Goal: Task Accomplishment & Management: Use online tool/utility

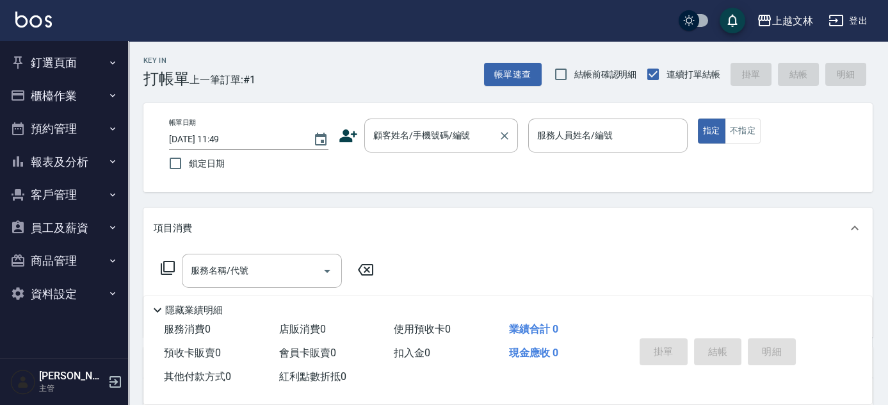
click at [393, 133] on input "顧客姓名/手機號碼/編號" at bounding box center [431, 135] width 123 height 22
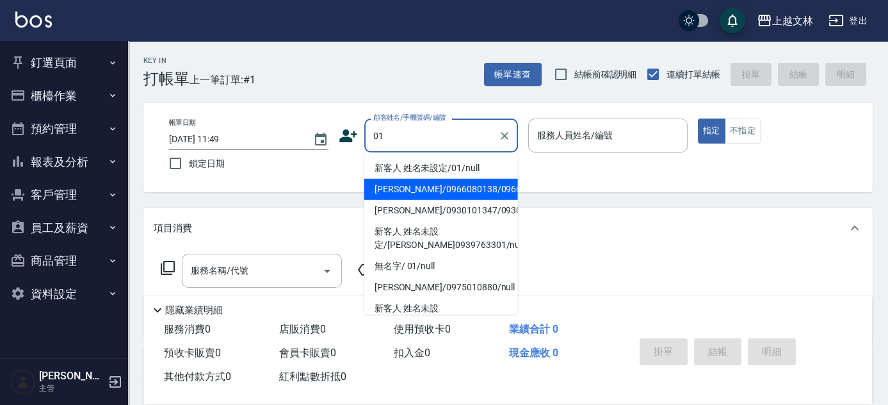
type input "[PERSON_NAME]/0966080138/0966080138"
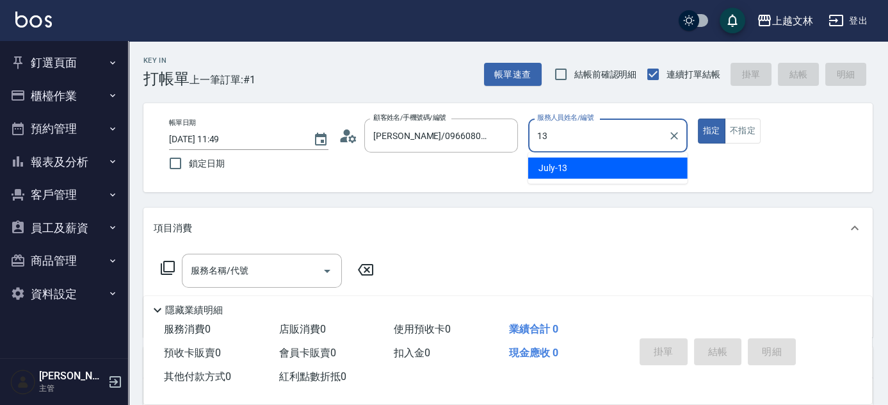
type input "July-13"
type button "true"
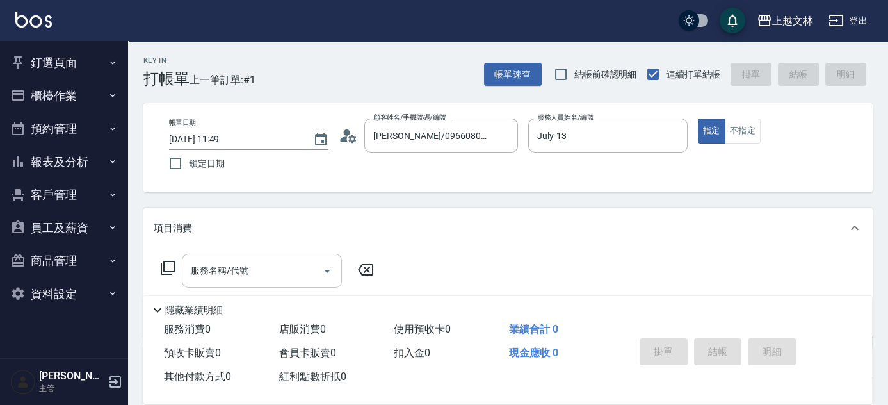
drag, startPoint x: 251, startPoint y: 286, endPoint x: 254, endPoint y: 278, distance: 8.1
click at [252, 284] on div "服務名稱/代號" at bounding box center [262, 271] width 160 height 34
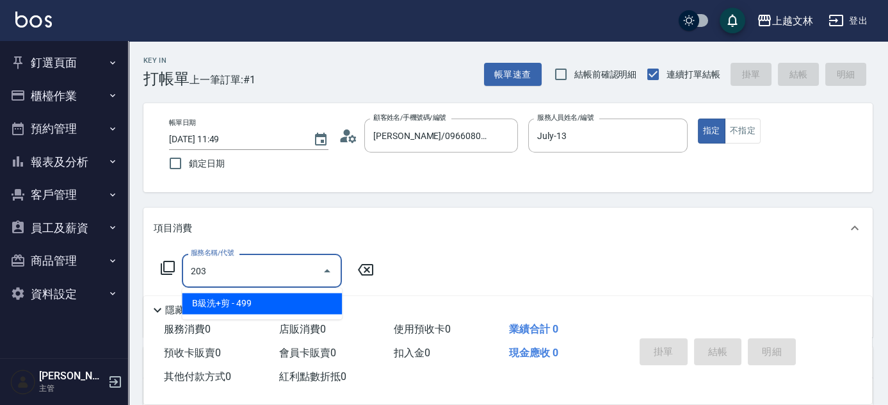
type input "B級洗+剪(203)"
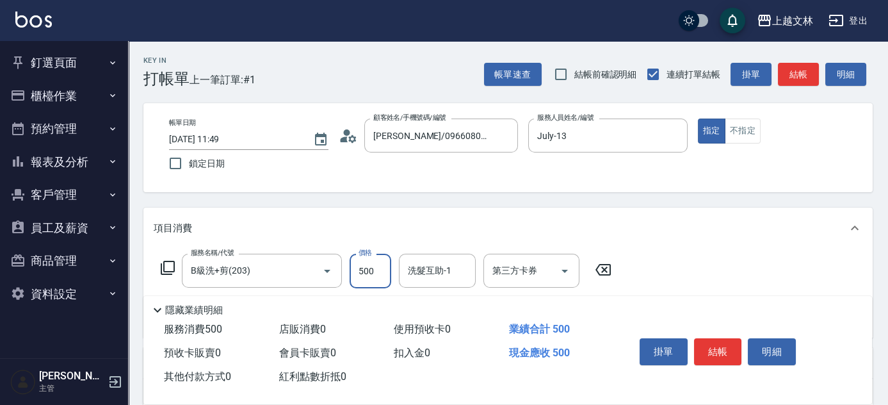
type input "500"
click at [710, 346] on button "結帳" at bounding box center [718, 351] width 48 height 27
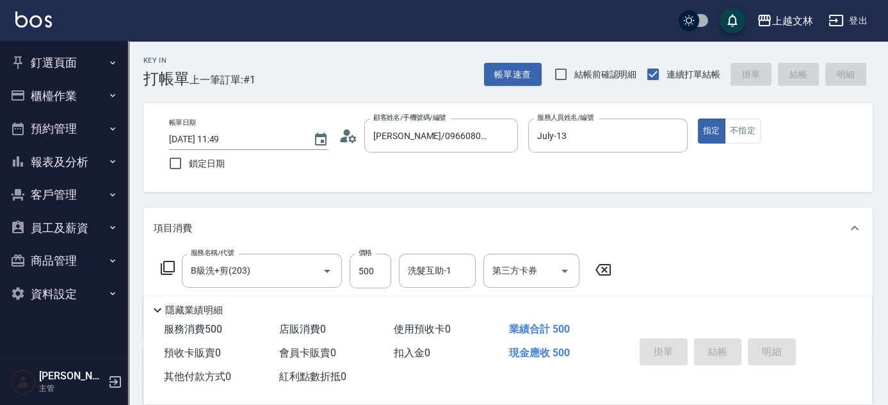
type input "[DATE] 12:36"
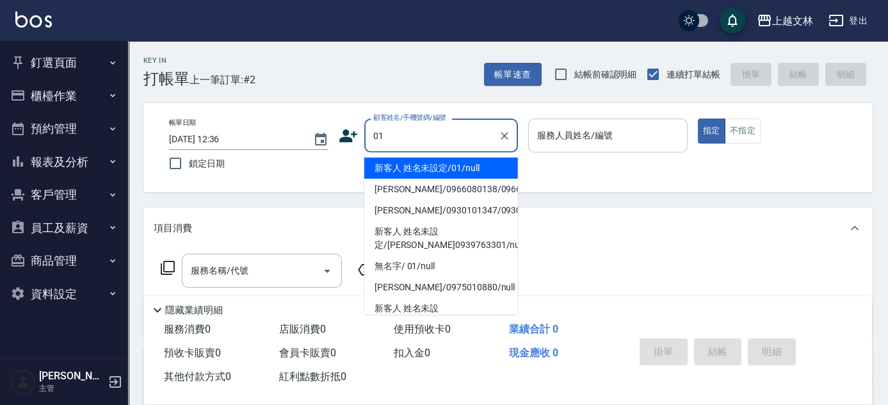
type input "01"
type input "1"
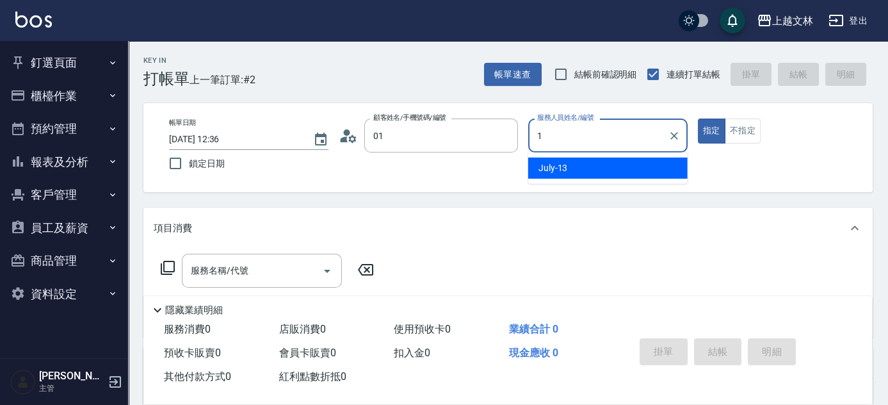
type input "新客人 姓名未設定/01/null"
type input "July-13"
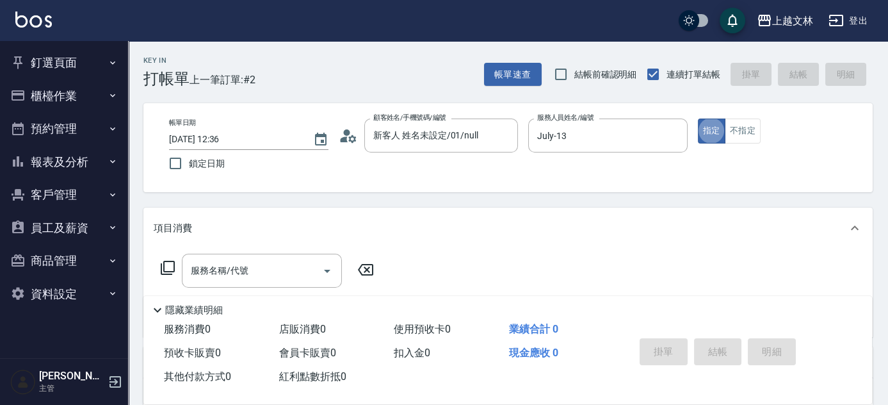
click at [215, 272] on input "服務名稱/代號" at bounding box center [252, 270] width 129 height 22
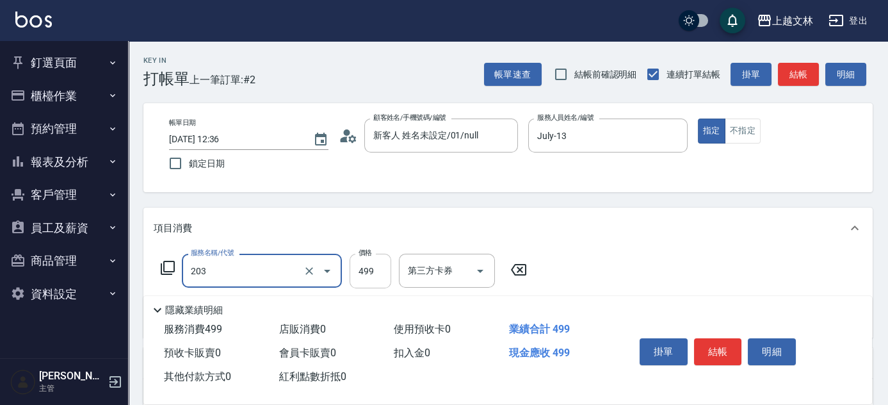
type input "B級洗+剪(203)"
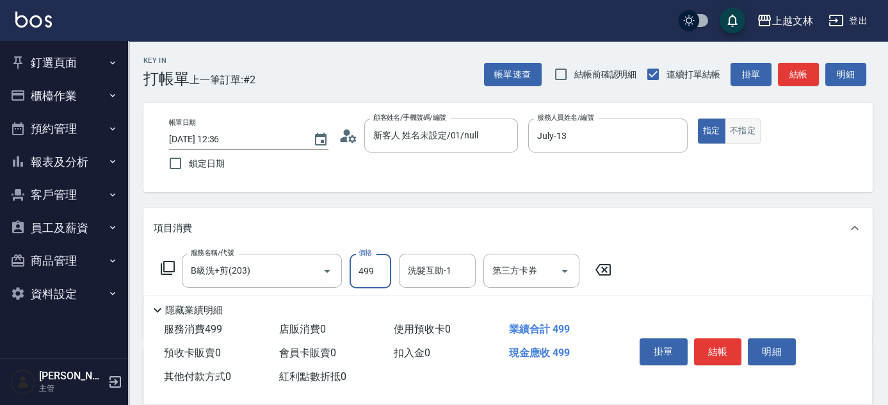
click at [755, 129] on button "不指定" at bounding box center [743, 130] width 36 height 25
click at [708, 345] on button "結帳" at bounding box center [718, 351] width 48 height 27
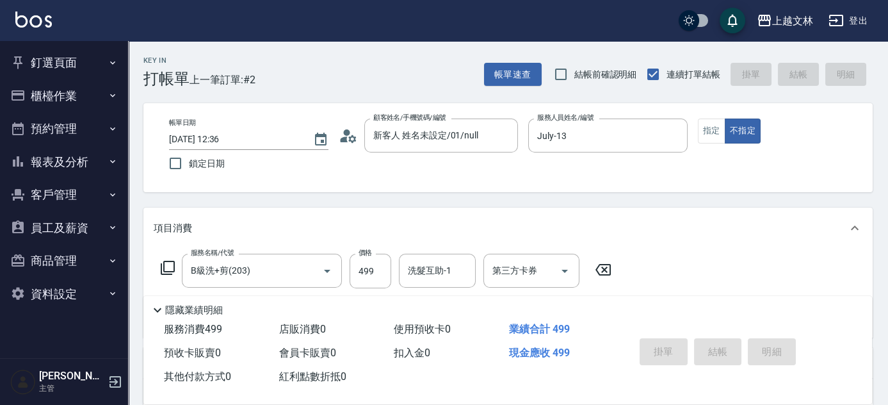
type input "[DATE] 13:07"
